Goal: Check status: Check status

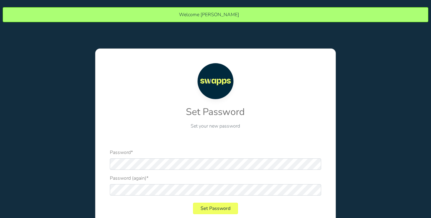
click at [171, 128] on p "Set your new password" at bounding box center [215, 125] width 211 height 7
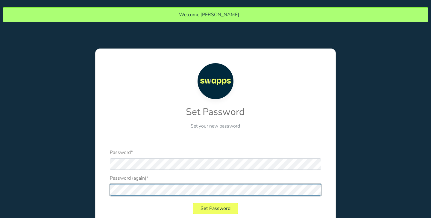
click at [193, 203] on button "Set Password" at bounding box center [215, 208] width 45 height 11
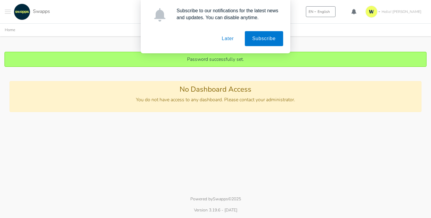
click at [227, 40] on button "Later" at bounding box center [227, 38] width 27 height 15
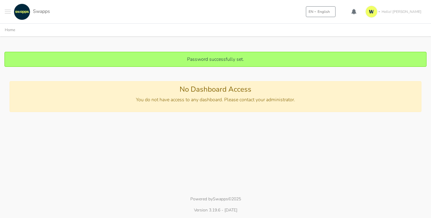
click at [5, 10] on button "Toggle navigation menu" at bounding box center [8, 12] width 6 height 16
click at [125, 53] on div "Password successfully set." at bounding box center [215, 59] width 422 height 15
click at [11, 31] on link "Home" at bounding box center [10, 29] width 10 height 5
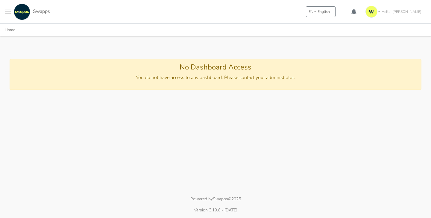
click at [159, 72] on div "No Dashboard Access You do not have access to any dashboard. Please contact you…" at bounding box center [216, 74] width 412 height 31
click at [25, 12] on img "Main navigation" at bounding box center [22, 12] width 16 height 16
click at [48, 12] on span "Swapps" at bounding box center [41, 11] width 17 height 7
click at [10, 11] on button "Toggle navigation menu" at bounding box center [8, 12] width 6 height 16
click at [41, 33] on link "My Contracts" at bounding box center [25, 32] width 48 height 11
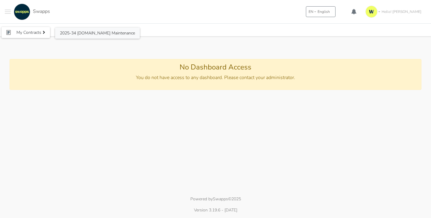
click at [75, 33] on span "2025-34 [DOMAIN_NAME] Maintenance" at bounding box center [97, 33] width 75 height 6
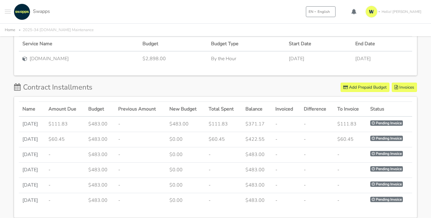
scroll to position [211, 0]
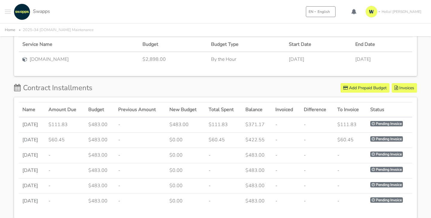
click at [74, 142] on td "$60.45" at bounding box center [65, 140] width 40 height 15
click at [45, 139] on td "[DATE]" at bounding box center [32, 140] width 26 height 15
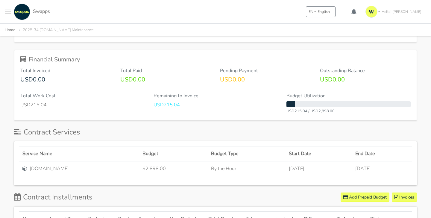
scroll to position [102, 0]
click at [52, 166] on span "[DOMAIN_NAME]" at bounding box center [49, 167] width 39 height 7
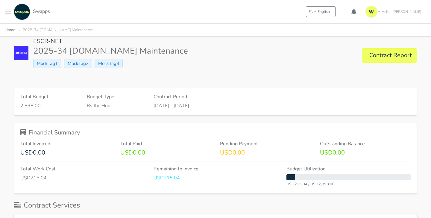
scroll to position [31, 0]
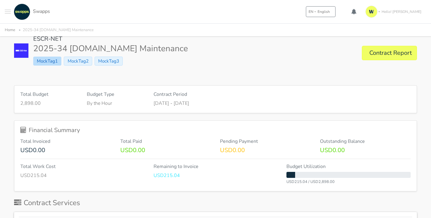
click at [46, 62] on span "MockTag1" at bounding box center [47, 61] width 28 height 9
click at [78, 61] on span "MockTag2" at bounding box center [78, 61] width 28 height 9
click at [108, 61] on span "MockTag3" at bounding box center [109, 61] width 28 height 9
click at [388, 51] on link "Contract Report" at bounding box center [389, 53] width 55 height 14
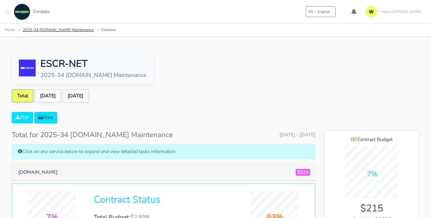
click at [52, 29] on link "2025-34 [DOMAIN_NAME] Maintenance" at bounding box center [58, 29] width 71 height 5
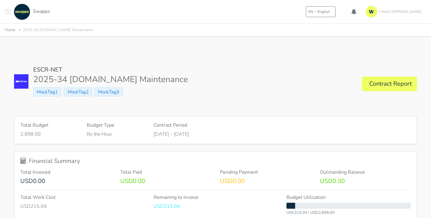
click at [395, 11] on link "Hello! [PERSON_NAME]" at bounding box center [394, 11] width 63 height 17
click at [280, 87] on div "ESCR-NET 2025-34 Escr-Net.Org Maintenance MockTag1 MockTag2 MockTag3 Contract R…" at bounding box center [215, 84] width 403 height 36
click at [61, 80] on h1 "2025-34 [DOMAIN_NAME] Maintenance" at bounding box center [110, 80] width 155 height 10
click at [37, 11] on span "Swapps" at bounding box center [41, 11] width 17 height 7
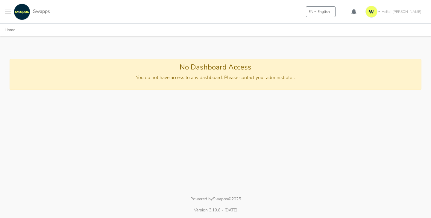
click at [7, 11] on button "Toggle navigation menu" at bounding box center [8, 12] width 6 height 16
click at [21, 31] on span "My Contracts" at bounding box center [28, 32] width 25 height 6
click at [80, 35] on span "2025-34 [DOMAIN_NAME] Maintenance" at bounding box center [97, 33] width 75 height 6
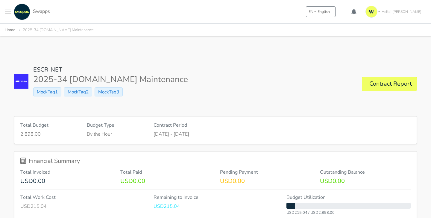
click at [24, 81] on img at bounding box center [21, 81] width 14 height 14
click at [52, 92] on span "MockTag1" at bounding box center [47, 91] width 28 height 9
click at [81, 92] on span "MockTag2" at bounding box center [78, 91] width 28 height 9
click at [111, 92] on span "MockTag3" at bounding box center [109, 91] width 28 height 9
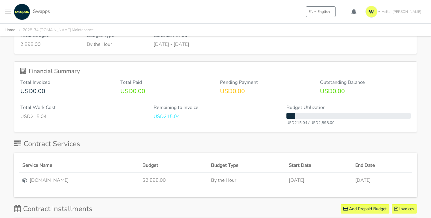
scroll to position [90, 0]
click at [169, 116] on p "USD215.04" at bounding box center [216, 115] width 124 height 7
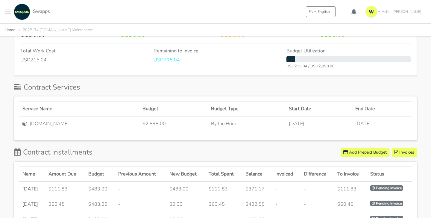
scroll to position [147, 0]
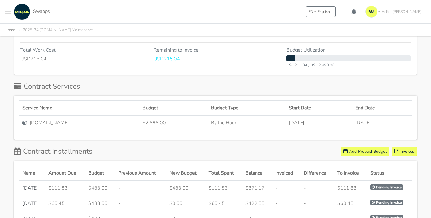
click at [50, 123] on span "Escr-Net.Org" at bounding box center [49, 122] width 39 height 7
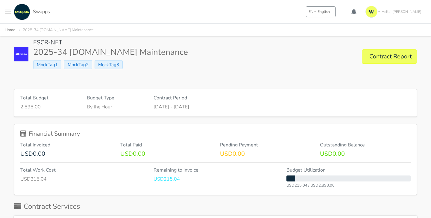
scroll to position [26, 0]
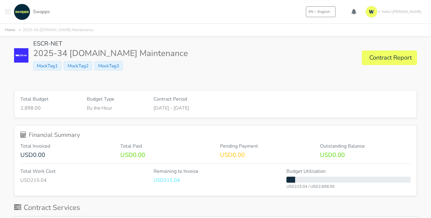
click at [11, 14] on div "My Contracts 2025-34 escr-net.org Maintenance Swapps" at bounding box center [27, 12] width 45 height 16
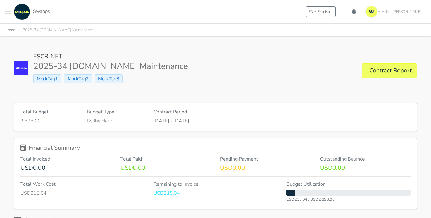
scroll to position [12, 0]
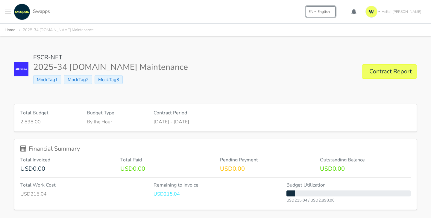
click at [330, 13] on span "English" at bounding box center [324, 11] width 12 height 5
click at [334, 45] on button "ES Spanish" at bounding box center [327, 45] width 43 height 11
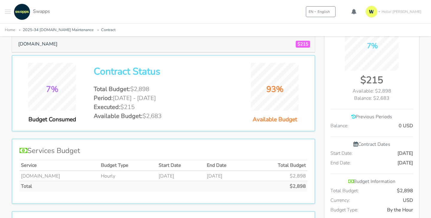
scroll to position [127, 0]
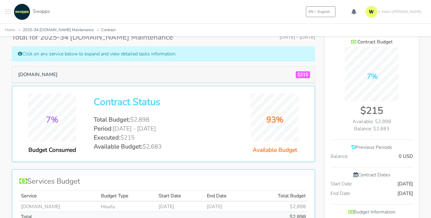
click at [157, 75] on h5 "[DOMAIN_NAME] $215" at bounding box center [163, 74] width 298 height 11
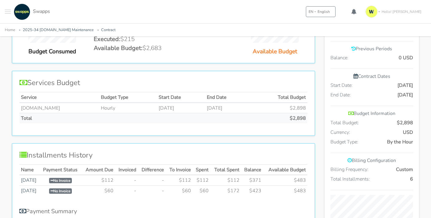
scroll to position [226, 0]
click at [33, 179] on link "[DATE]" at bounding box center [29, 179] width 16 height 7
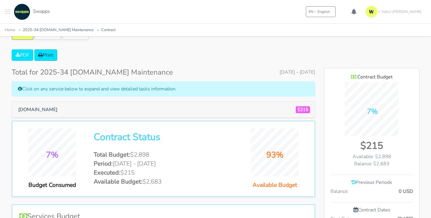
scroll to position [93, 0]
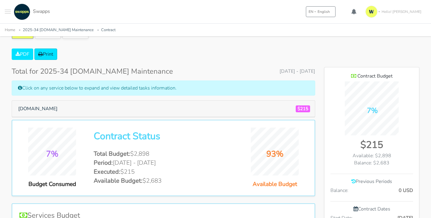
click at [145, 107] on h5 "[DOMAIN_NAME] $215" at bounding box center [163, 108] width 298 height 11
click at [39, 108] on button "[DOMAIN_NAME]" at bounding box center [37, 108] width 47 height 11
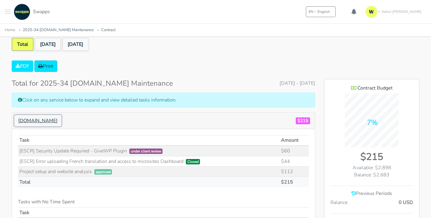
scroll to position [79, 0]
